Goal: Check status: Check status

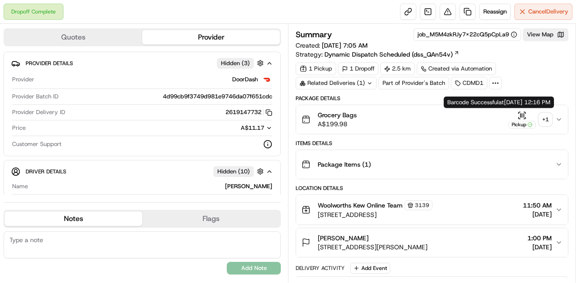
click at [519, 118] on icon "button" at bounding box center [521, 115] width 9 height 9
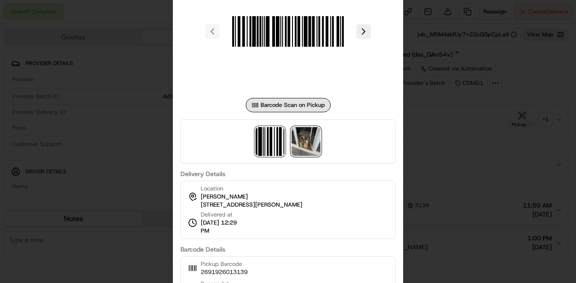
click at [300, 146] on img at bounding box center [305, 141] width 29 height 29
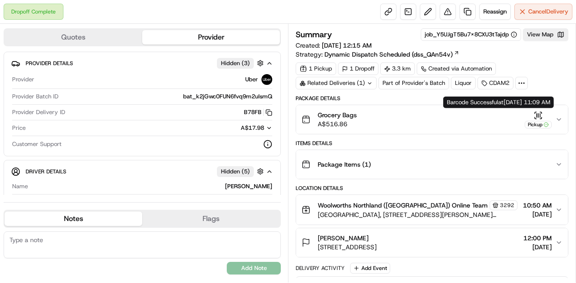
click at [537, 112] on icon "button" at bounding box center [537, 115] width 9 height 9
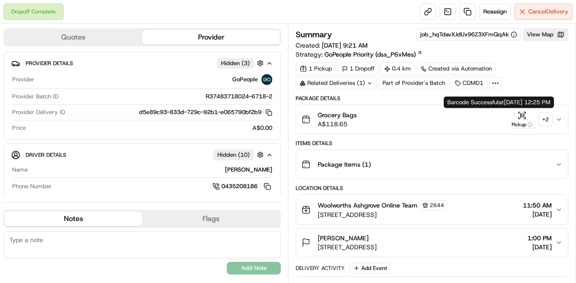
click at [521, 116] on icon "button" at bounding box center [521, 115] width 9 height 9
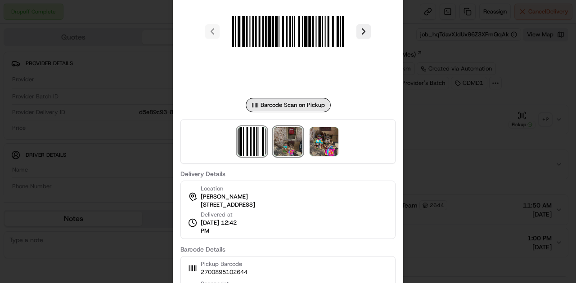
click at [301, 145] on img at bounding box center [287, 141] width 29 height 29
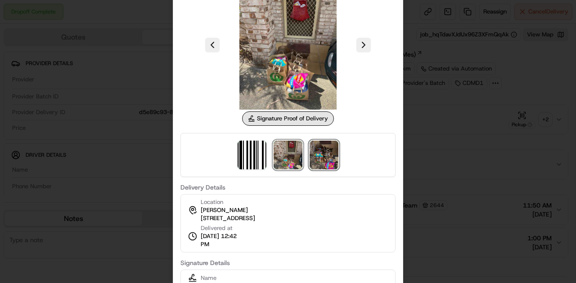
click at [331, 143] on img at bounding box center [323, 155] width 29 height 29
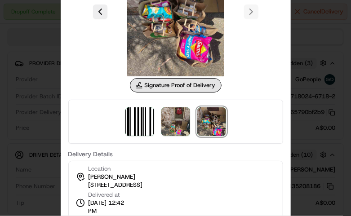
click at [191, 123] on div at bounding box center [175, 122] width 215 height 44
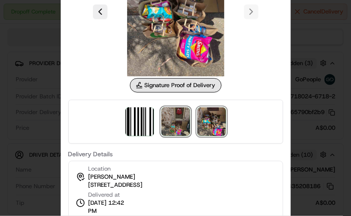
click at [181, 126] on img at bounding box center [175, 121] width 29 height 29
